Goal: Transaction & Acquisition: Purchase product/service

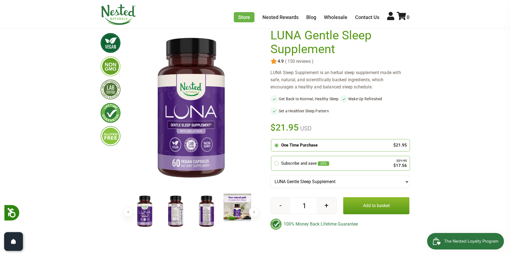
click at [206, 219] on img at bounding box center [207, 212] width 28 height 36
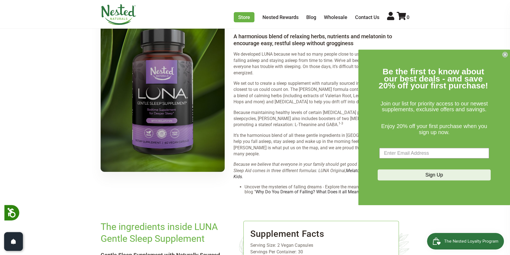
scroll to position [779, 0]
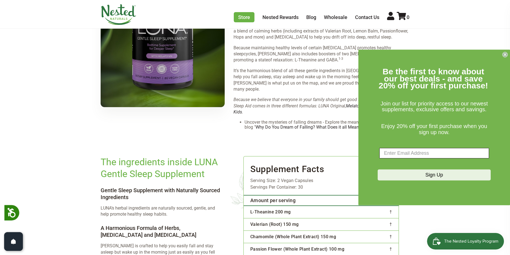
click at [442, 154] on input "Enter Email Address" at bounding box center [434, 153] width 110 height 10
type input "[EMAIL_ADDRESS][DOMAIN_NAME]"
click at [460, 177] on button "Sign Up" at bounding box center [434, 175] width 113 height 11
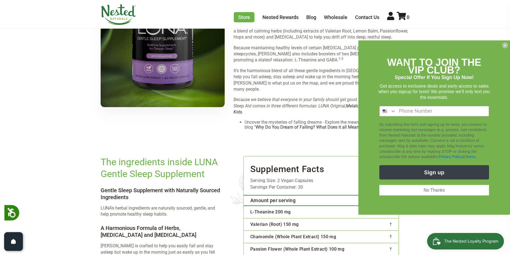
click at [441, 191] on button "No Thanks" at bounding box center [434, 190] width 110 height 10
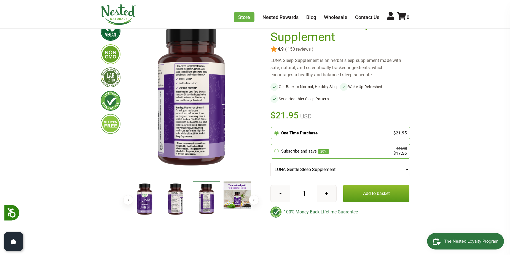
scroll to position [34, 0]
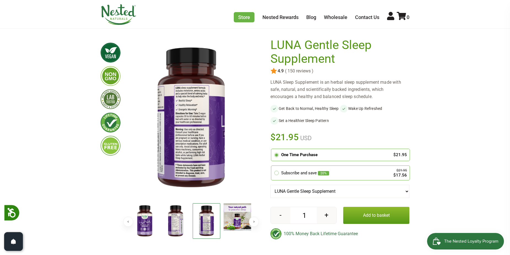
click at [367, 221] on button "Add to basket" at bounding box center [376, 215] width 66 height 17
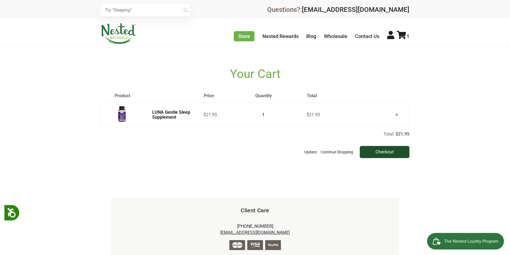
click at [380, 153] on input "Checkout" at bounding box center [385, 152] width 50 height 12
